Goal: Task Accomplishment & Management: Manage account settings

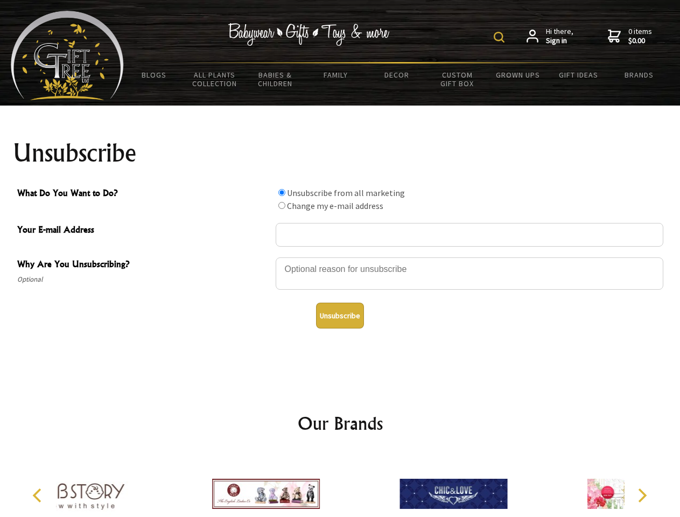
click at [501, 37] on img at bounding box center [499, 37] width 11 height 11
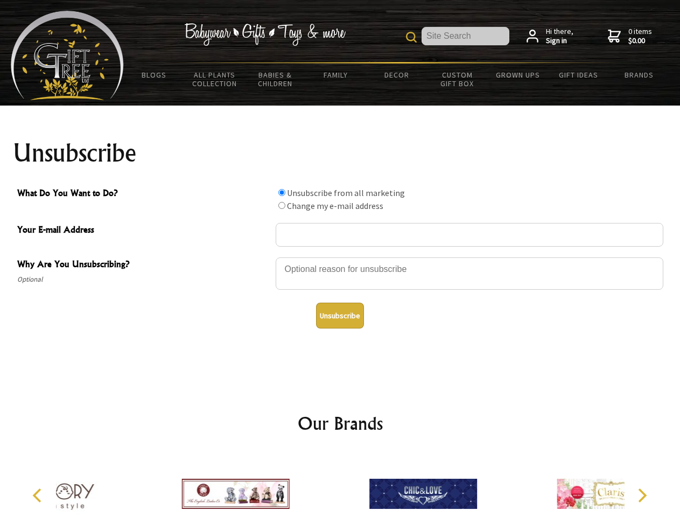
click at [340, 257] on div at bounding box center [470, 275] width 388 height 38
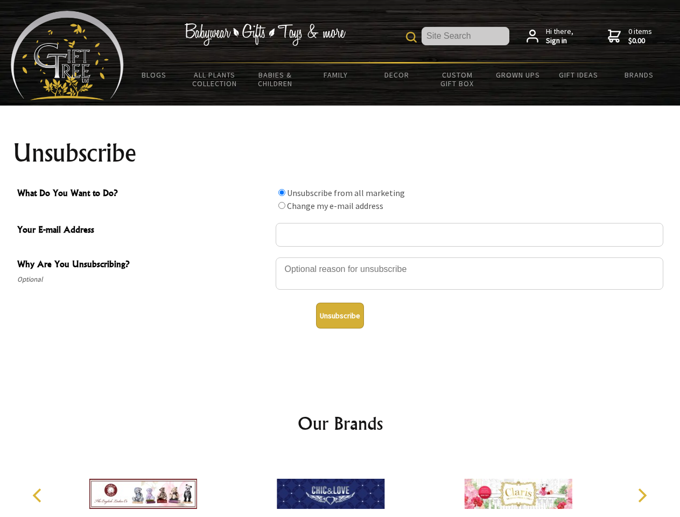
click at [282, 192] on input "What Do You Want to Do?" at bounding box center [281, 192] width 7 height 7
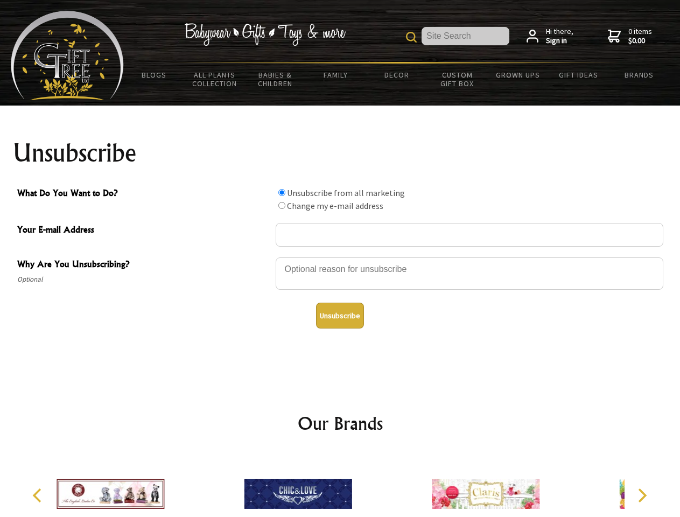
click at [282, 205] on input "What Do You Want to Do?" at bounding box center [281, 205] width 7 height 7
radio input "true"
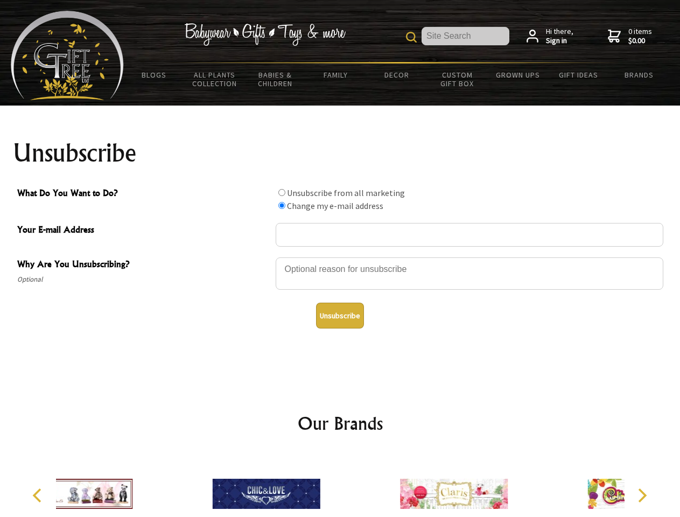
click at [340, 316] on button "Unsubscribe" at bounding box center [340, 316] width 48 height 26
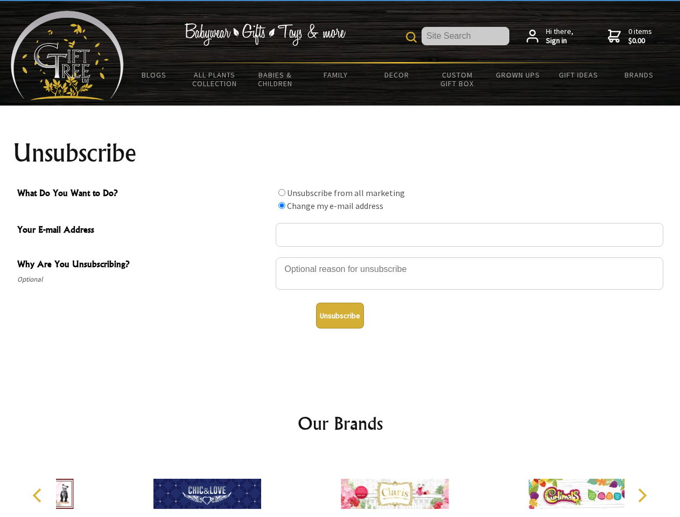
click at [340, 485] on div at bounding box center [394, 495] width 187 height 84
click at [39, 495] on icon "Previous" at bounding box center [38, 495] width 14 height 14
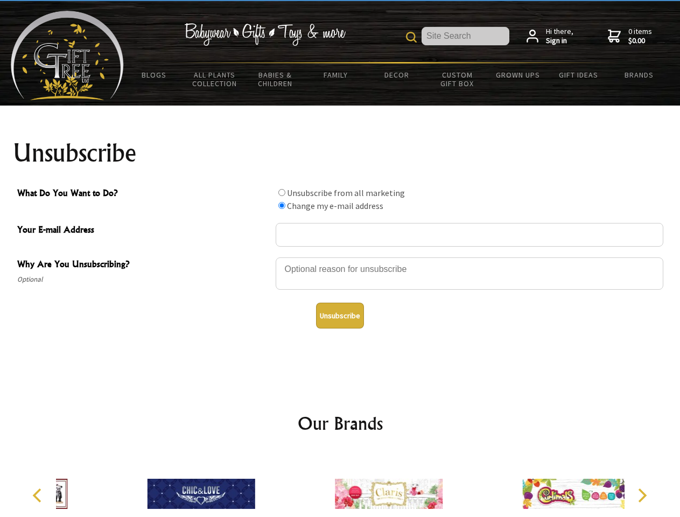
click at [642, 495] on icon "Next" at bounding box center [641, 495] width 14 height 14
